Goal: Find specific fact: Find specific fact

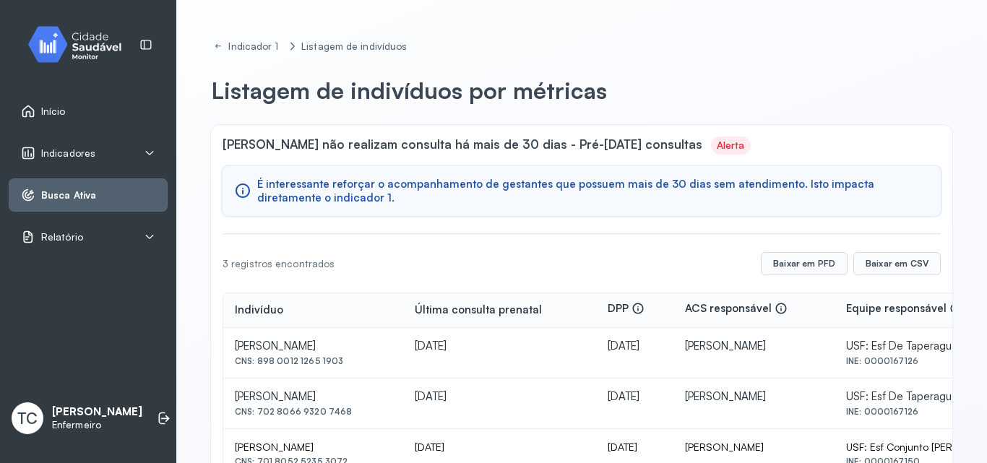
scroll to position [53, 0]
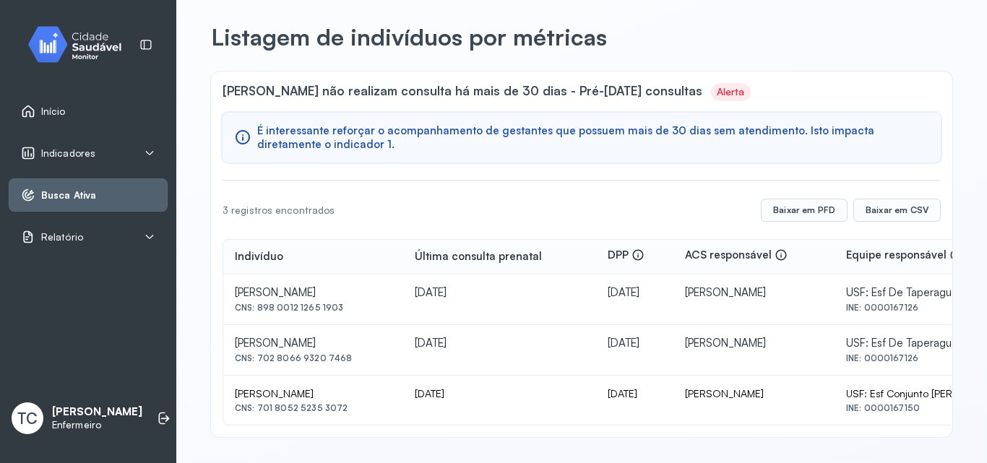
drag, startPoint x: 236, startPoint y: 293, endPoint x: 383, endPoint y: 293, distance: 147.4
click at [383, 293] on div "[PERSON_NAME]" at bounding box center [313, 293] width 157 height 14
copy div "[PERSON_NAME]"
drag, startPoint x: 443, startPoint y: 257, endPoint x: 562, endPoint y: 264, distance: 119.4
click at [596, 264] on th "Última consulta prenatal" at bounding box center [634, 257] width 77 height 35
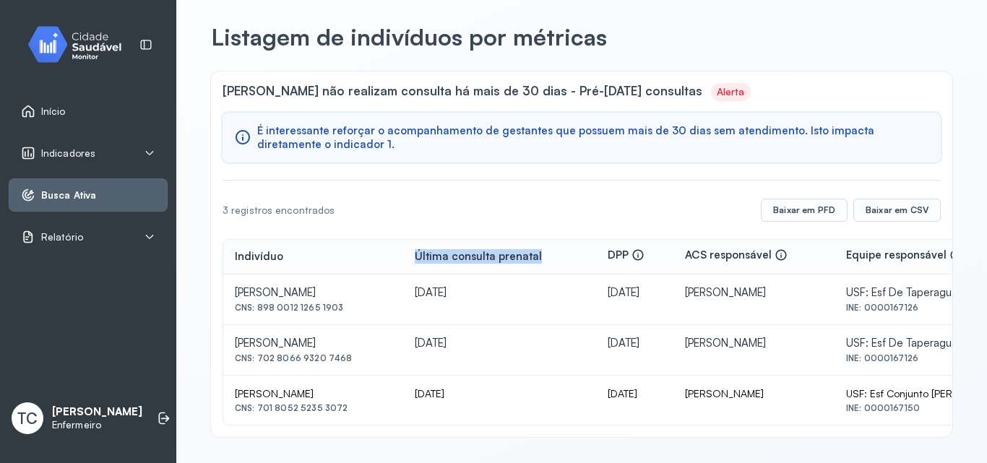
copy div "Última consulta prenatal"
drag, startPoint x: 438, startPoint y: 296, endPoint x: 497, endPoint y: 293, distance: 59.3
click at [497, 293] on div "[DATE]" at bounding box center [500, 293] width 170 height 14
copy div "[DATE]"
drag, startPoint x: 237, startPoint y: 343, endPoint x: 358, endPoint y: 342, distance: 120.7
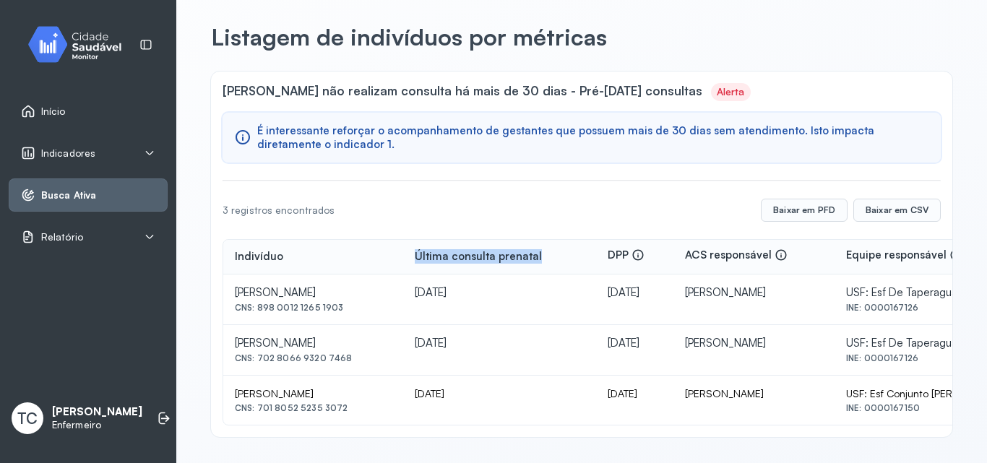
click at [358, 300] on div "[PERSON_NAME]" at bounding box center [313, 293] width 157 height 14
click at [361, 300] on div "[PERSON_NAME]" at bounding box center [313, 293] width 157 height 14
drag, startPoint x: 361, startPoint y: 343, endPoint x: 235, endPoint y: 339, distance: 125.8
click at [235, 300] on div "[PERSON_NAME]" at bounding box center [313, 293] width 157 height 14
copy div "[PERSON_NAME]"
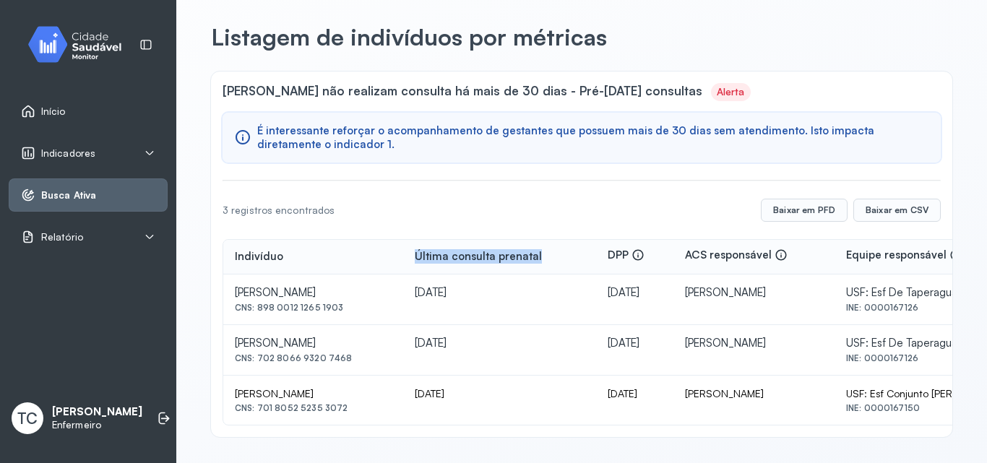
drag, startPoint x: 440, startPoint y: 255, endPoint x: 567, endPoint y: 259, distance: 126.5
click at [567, 259] on div "Última consulta prenatal" at bounding box center [500, 257] width 170 height 14
copy div "Última consulta prenatal"
